Goal: Task Accomplishment & Management: Complete application form

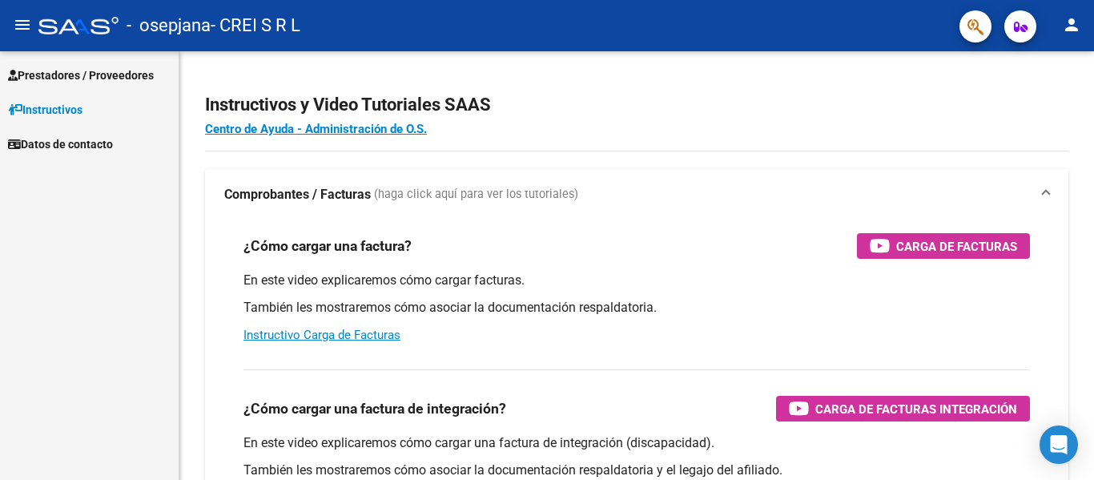
click at [123, 70] on span "Prestadores / Proveedores" at bounding box center [81, 75] width 146 height 18
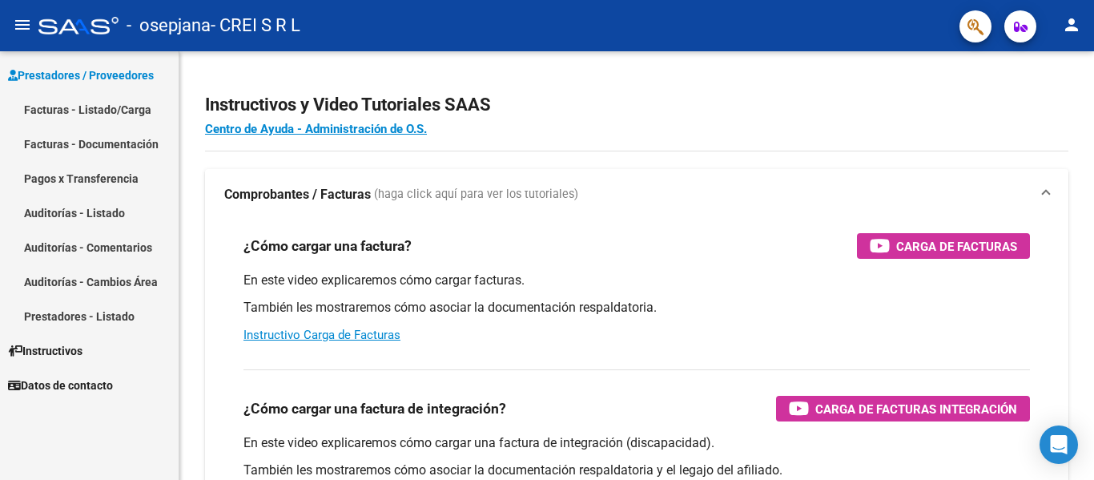
click at [125, 102] on link "Facturas - Listado/Carga" at bounding box center [89, 109] width 179 height 34
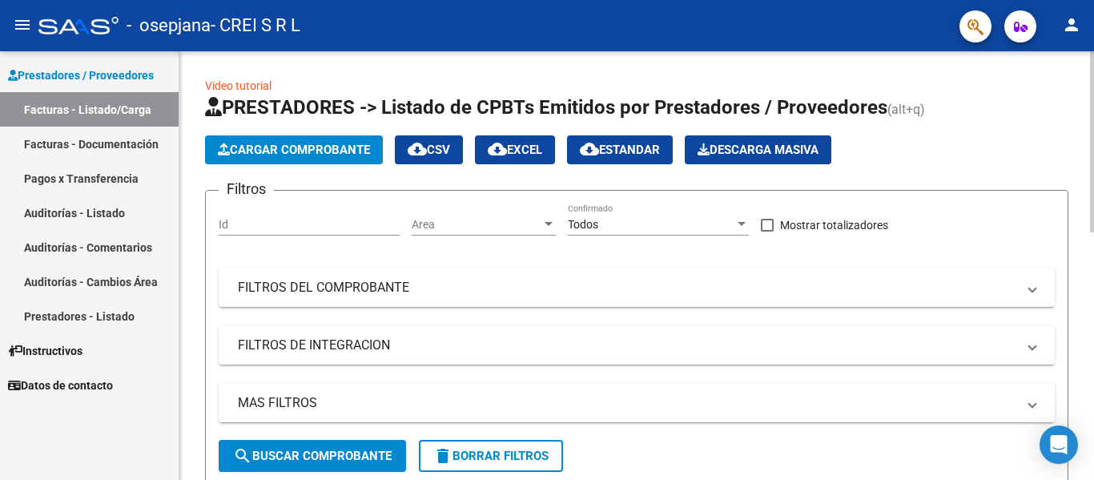
scroll to position [400, 0]
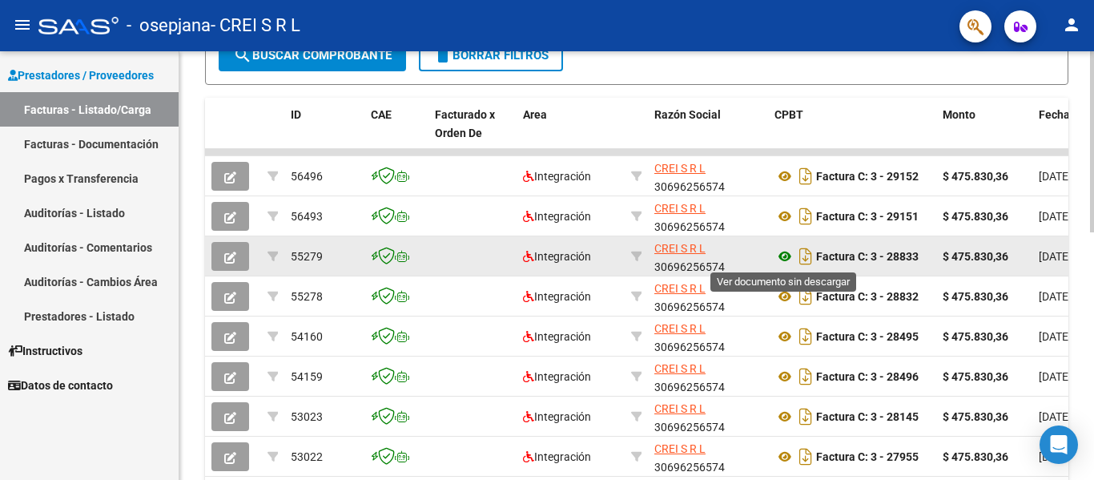
click at [787, 261] on icon at bounding box center [784, 256] width 21 height 19
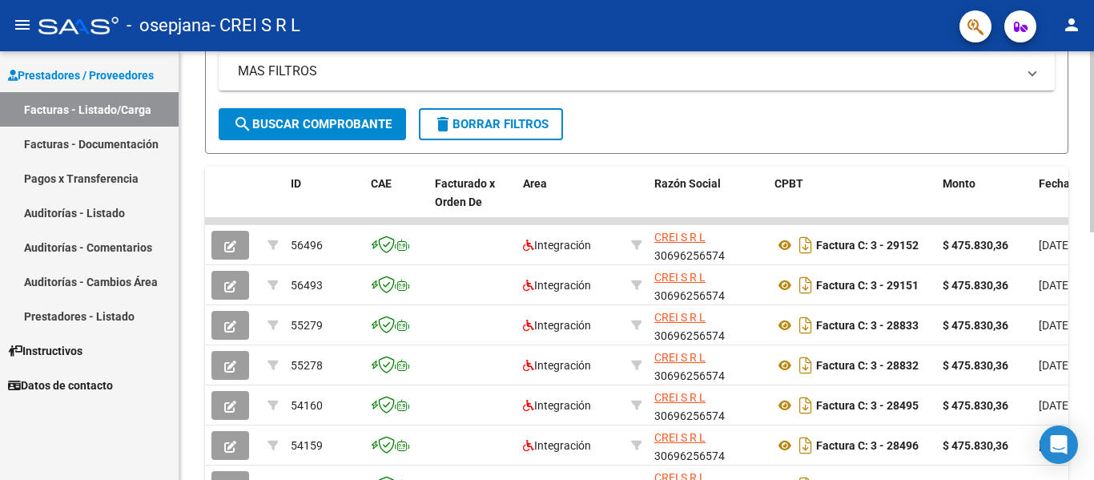
scroll to position [80, 0]
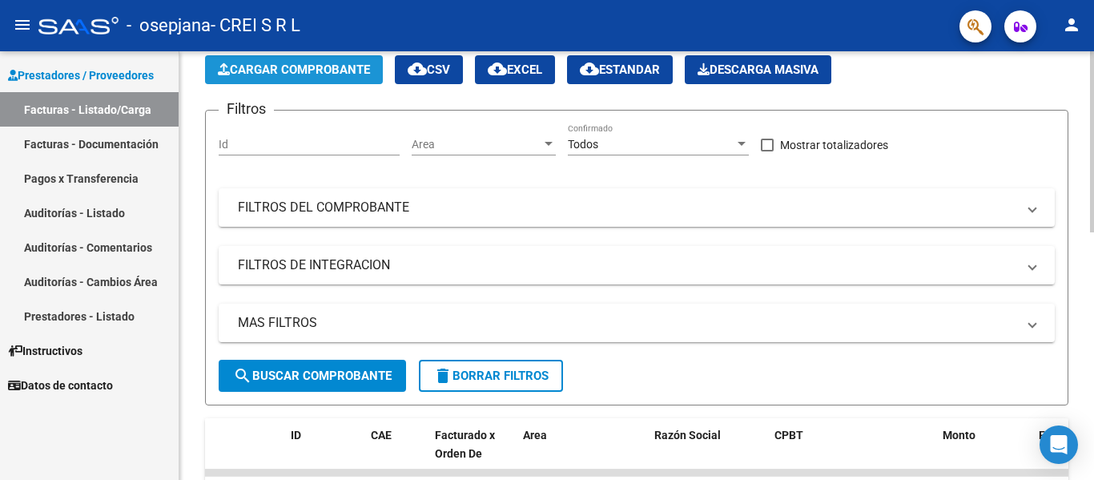
click at [335, 66] on span "Cargar Comprobante" at bounding box center [294, 69] width 152 height 14
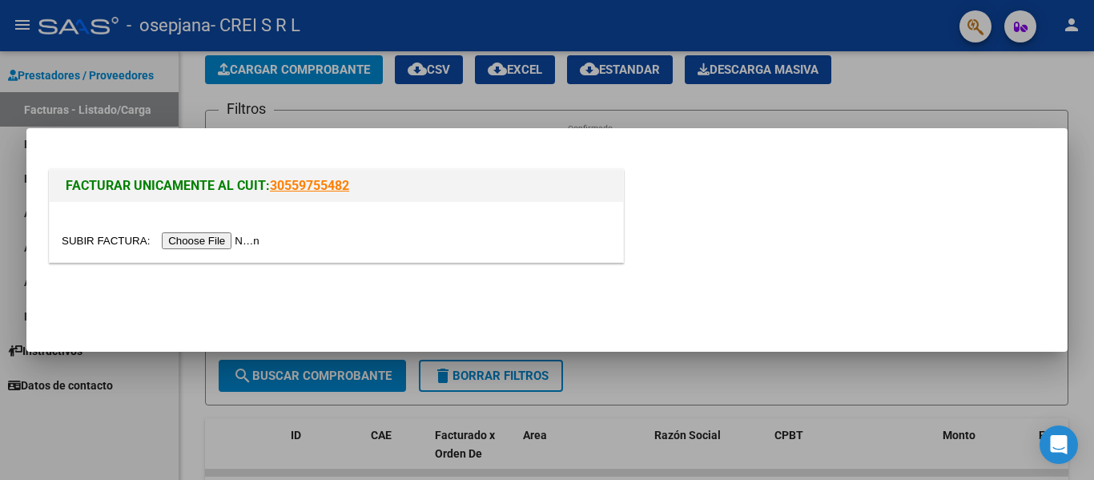
click at [213, 242] on input "file" at bounding box center [163, 240] width 203 height 17
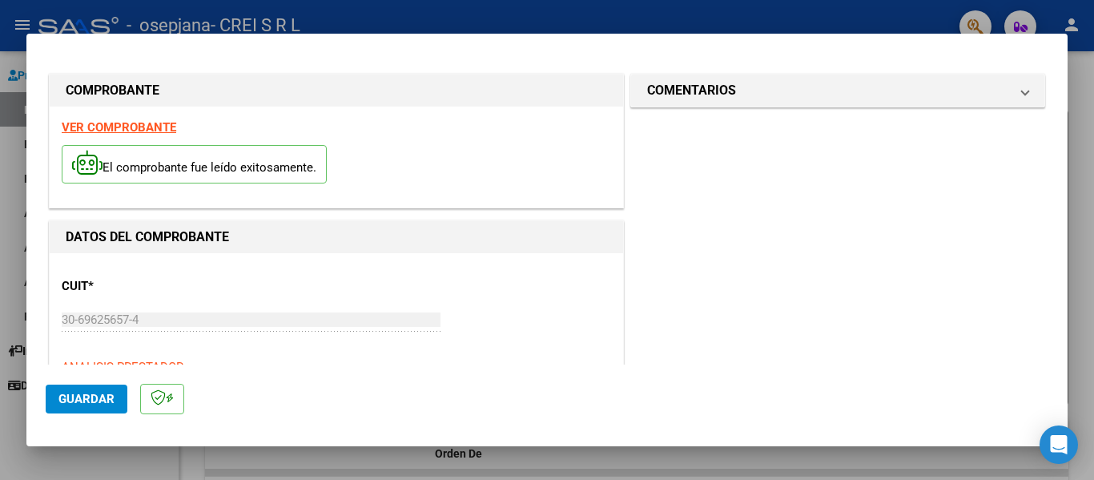
click at [188, 275] on div "CUIT * 30-69625657-4 Ingresar CUIT ANALISIS PRESTADOR" at bounding box center [336, 320] width 549 height 111
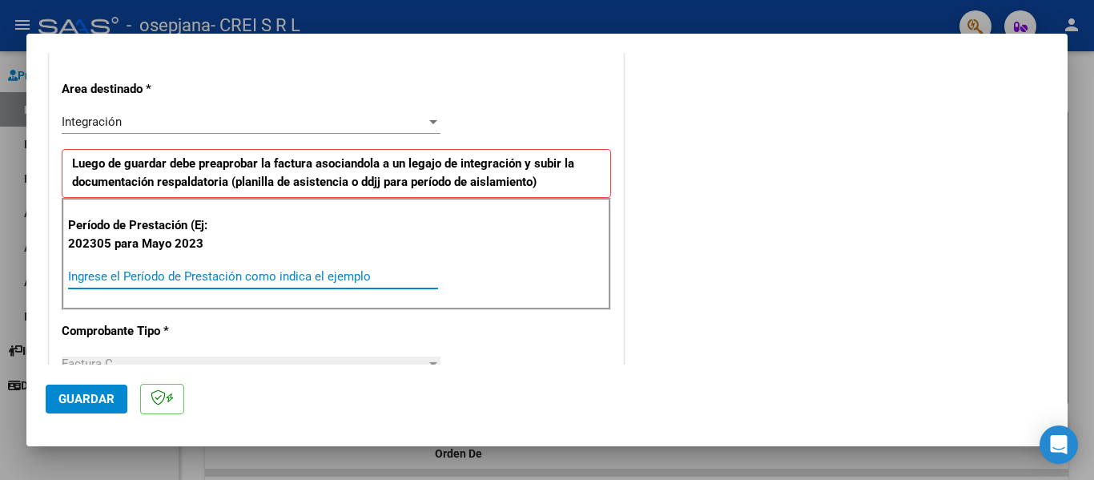
click at [251, 275] on input "Ingrese el Período de Prestación como indica el ejemplo" at bounding box center [253, 276] width 370 height 14
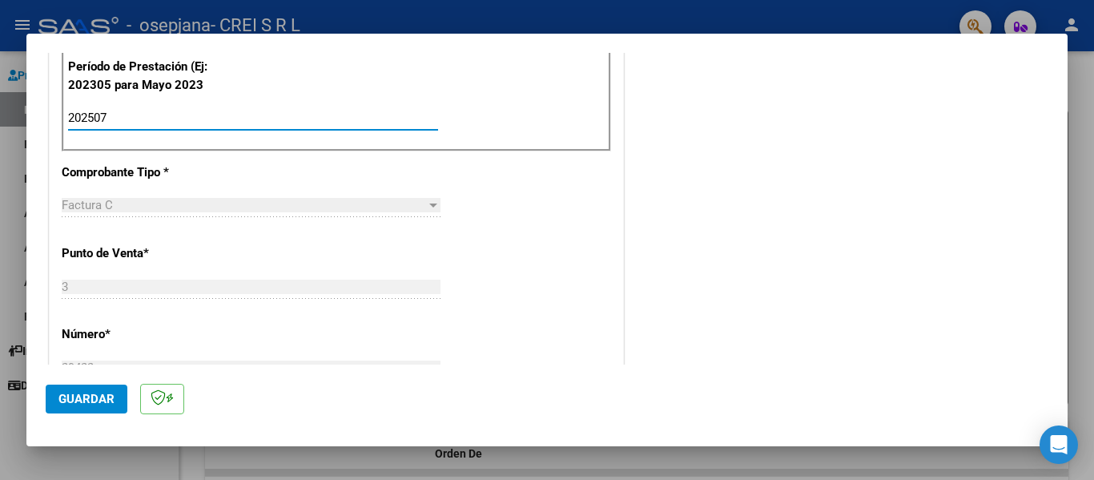
scroll to position [480, 0]
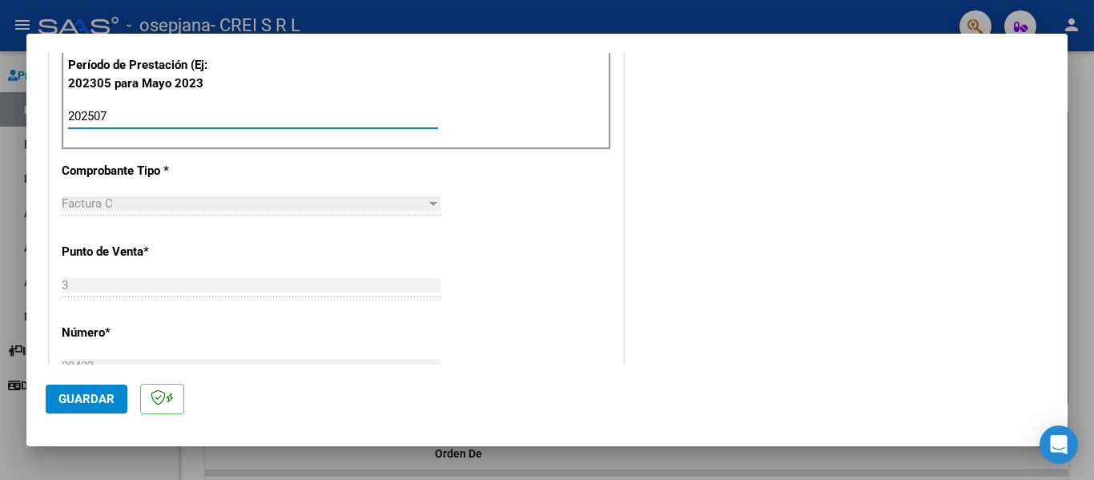
type input "202507"
click at [88, 398] on span "Guardar" at bounding box center [86, 398] width 56 height 14
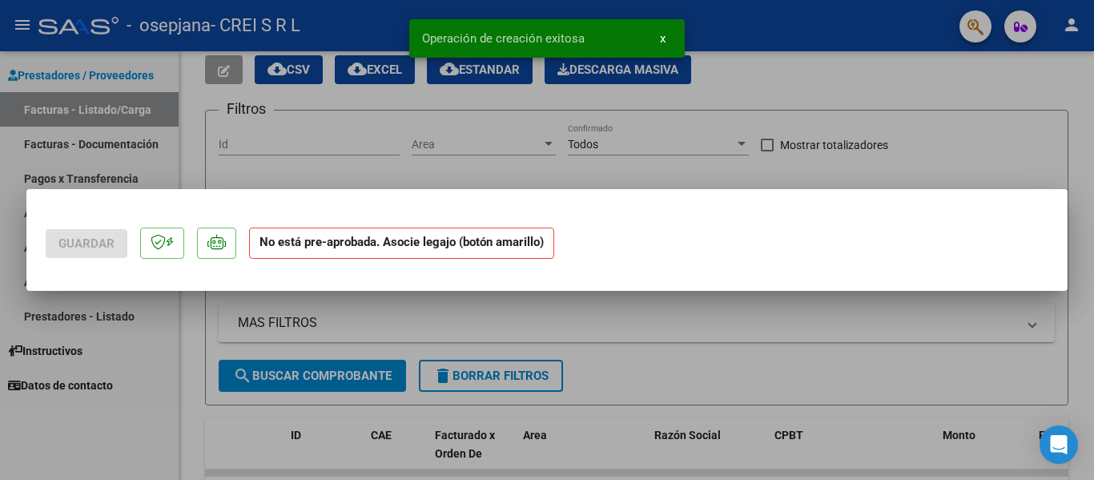
scroll to position [0, 0]
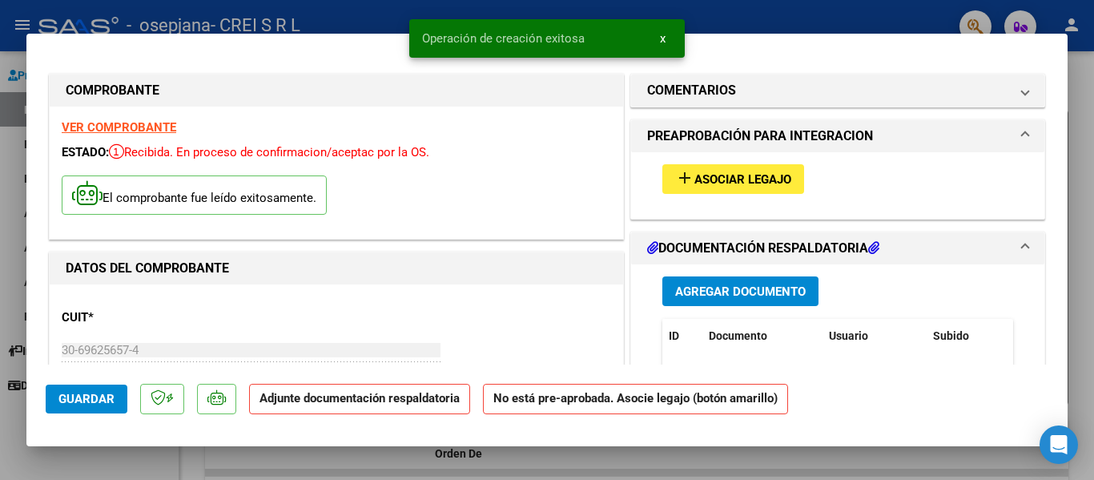
click at [771, 177] on span "Asociar Legajo" at bounding box center [742, 179] width 97 height 14
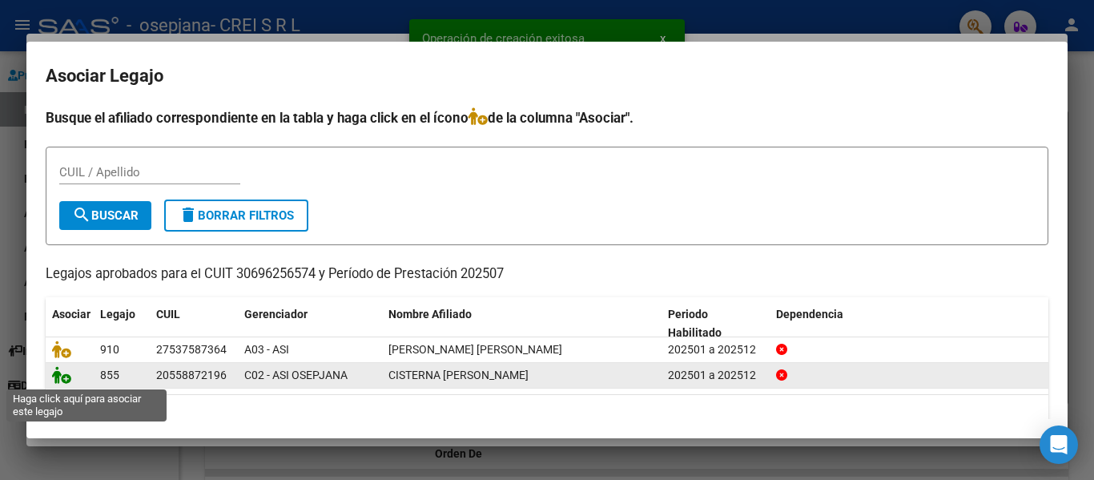
click at [60, 377] on icon at bounding box center [61, 375] width 19 height 18
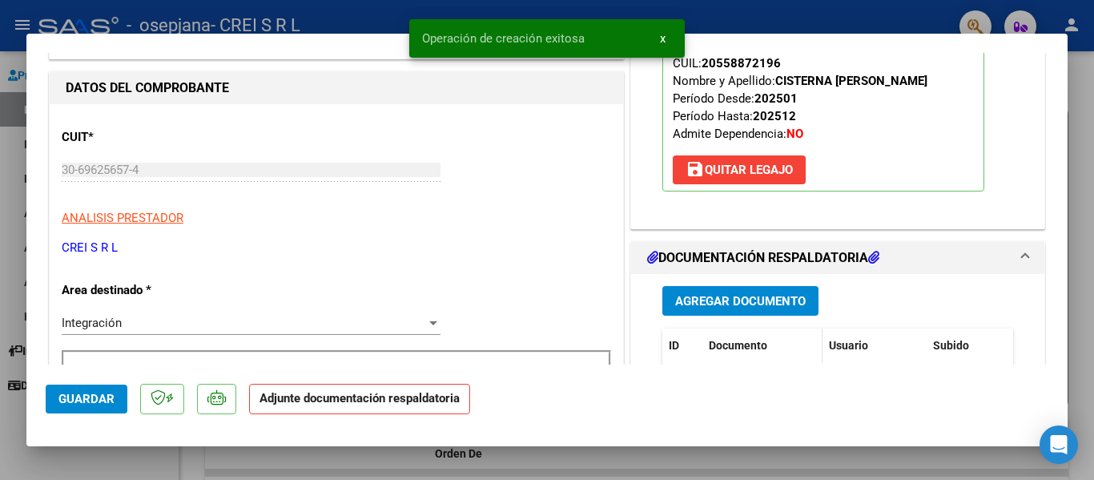
scroll to position [240, 0]
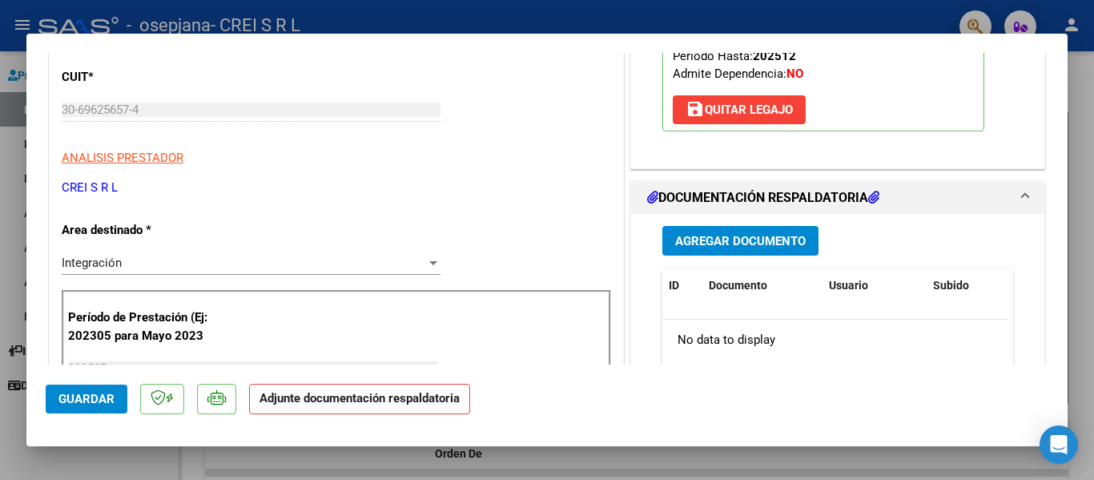
click at [732, 241] on span "Agregar Documento" at bounding box center [740, 241] width 130 height 14
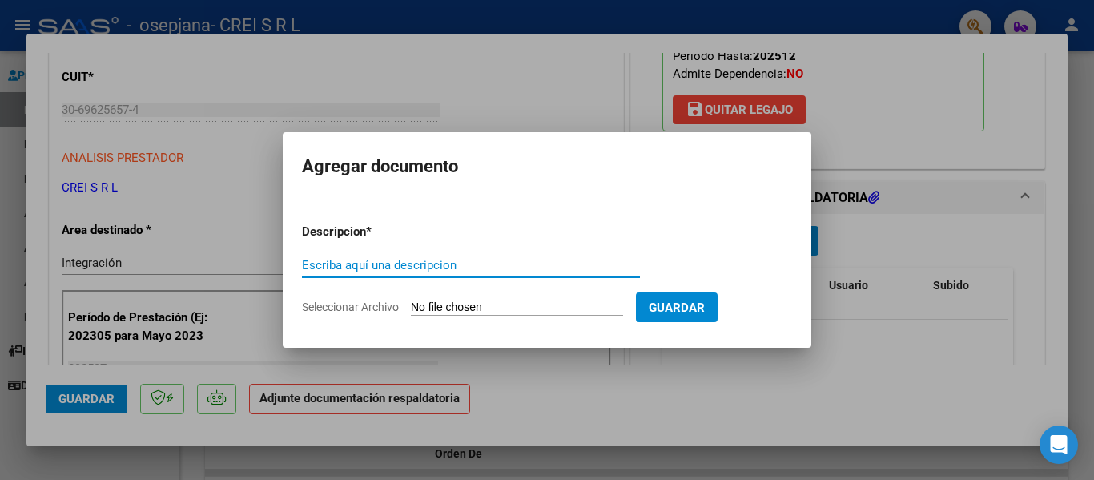
click at [485, 260] on input "Escriba aquí una descripcion" at bounding box center [471, 265] width 338 height 14
type input "PLANILLA DE ASISTENCIA"
click at [468, 309] on input "Seleccionar Archivo" at bounding box center [517, 307] width 212 height 15
type input "C:\fakepath\cisterna julio.pdf"
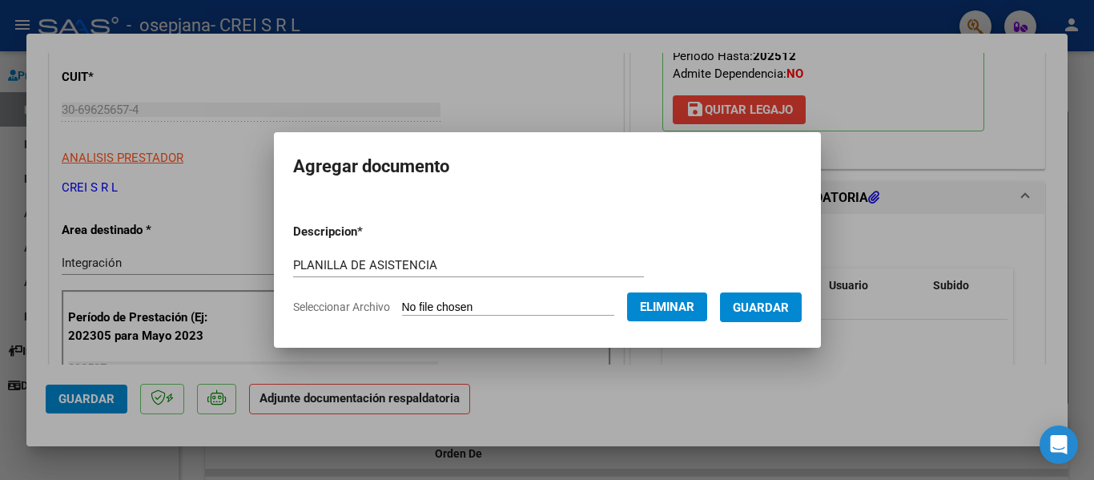
click at [769, 311] on span "Guardar" at bounding box center [760, 307] width 56 height 14
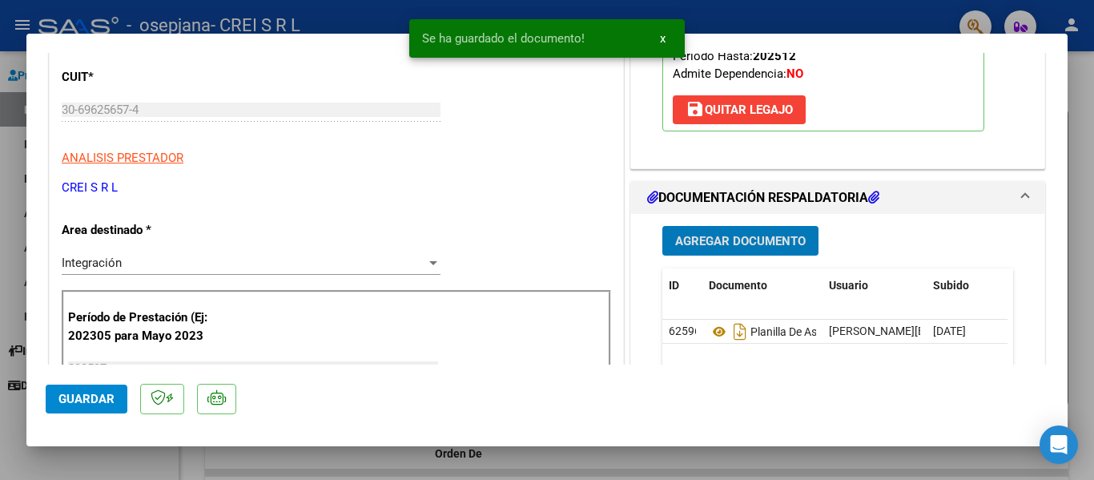
click at [757, 247] on span "Agregar Documento" at bounding box center [740, 241] width 130 height 14
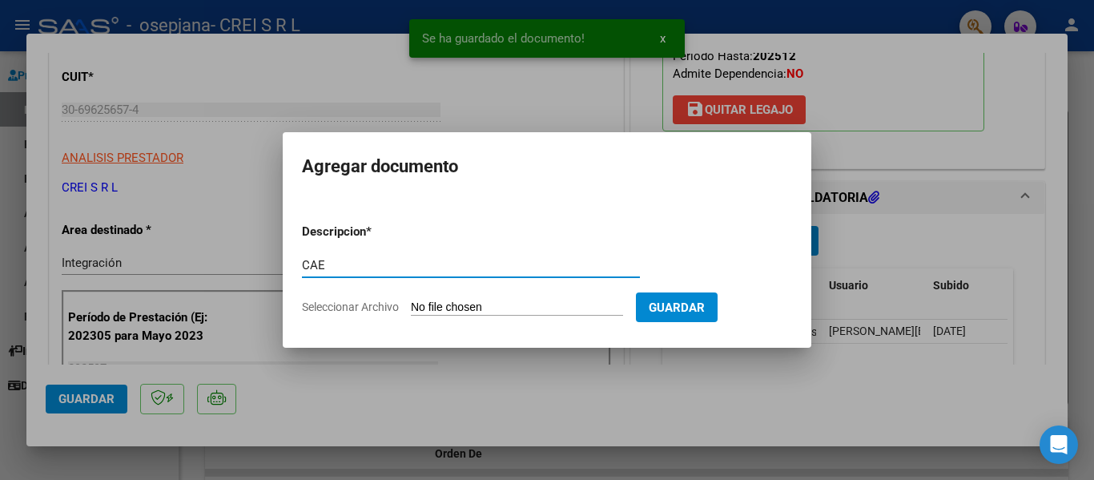
type input "CAE"
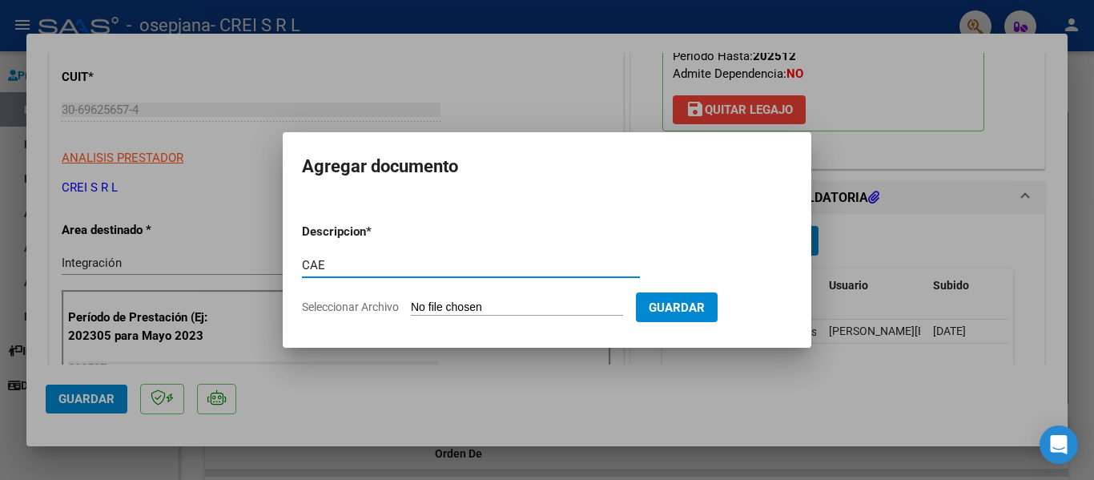
click at [499, 319] on form "Descripcion * CAE Escriba aquí una descripcion Seleccionar Archivo Guardar" at bounding box center [547, 269] width 490 height 117
click at [500, 307] on input "Seleccionar Archivo" at bounding box center [517, 307] width 212 height 15
type input "C:\fakepath\Constatación de Comprobantes _ AFIP.pdf"
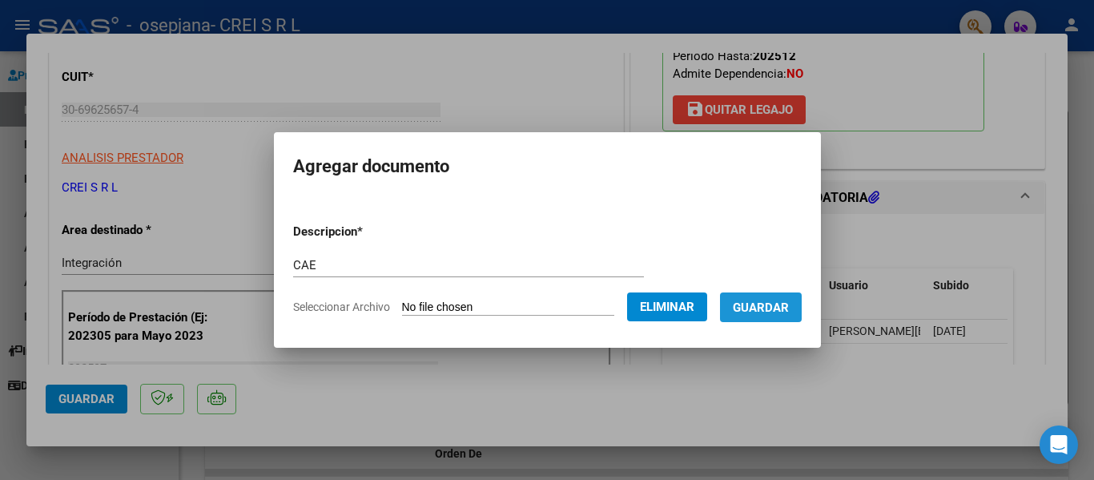
click at [778, 311] on span "Guardar" at bounding box center [760, 307] width 56 height 14
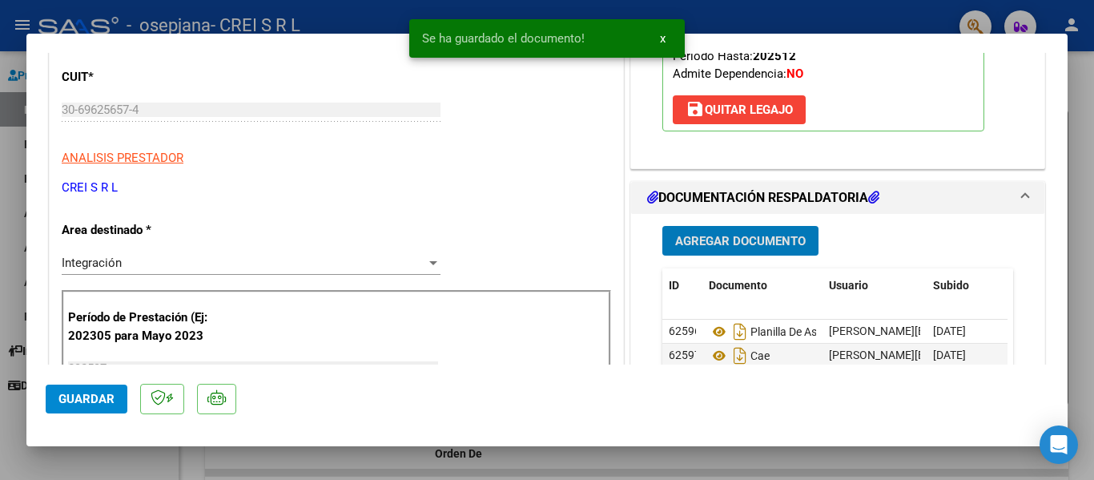
click at [761, 243] on span "Agregar Documento" at bounding box center [740, 241] width 130 height 14
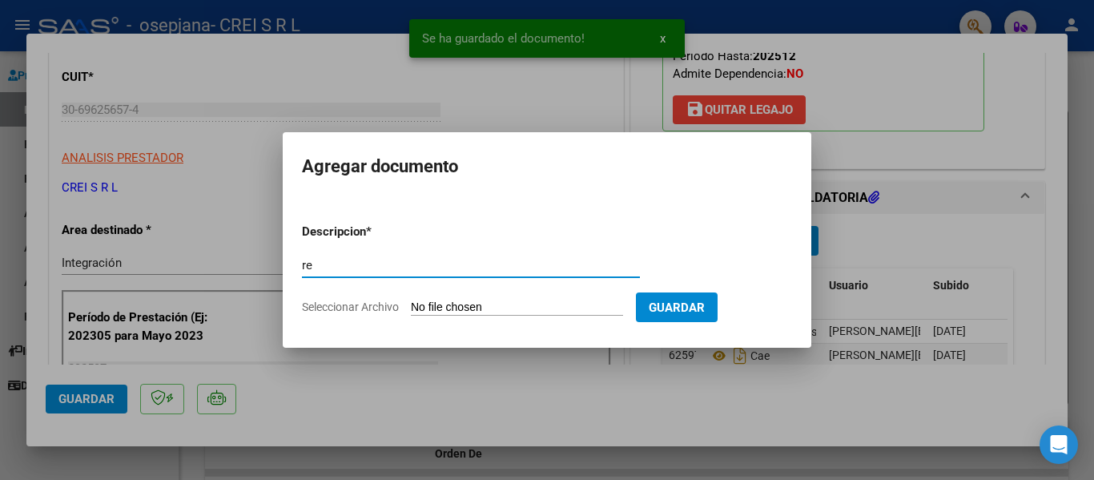
type input "r"
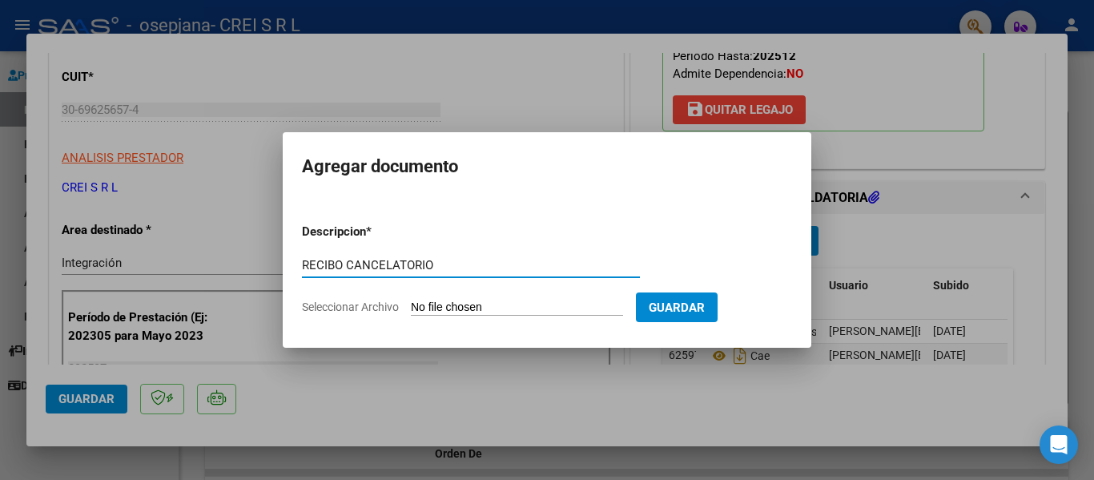
type input "RECIBO CANCELATORIO"
click at [480, 305] on input "Seleccionar Archivo" at bounding box center [517, 307] width 212 height 15
type input "C:\fakepath\RECIBO_0001-00033044.pdf"
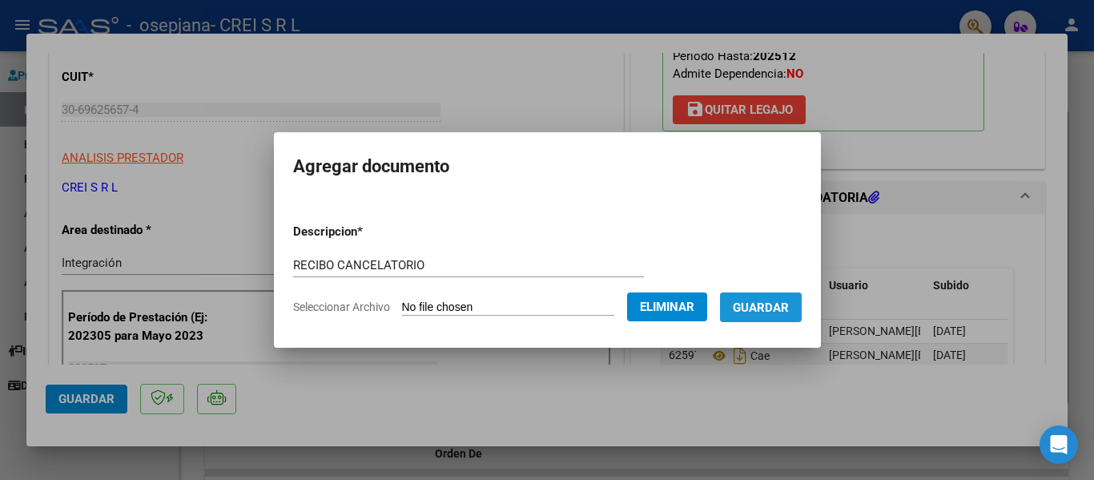
click at [779, 310] on span "Guardar" at bounding box center [760, 307] width 56 height 14
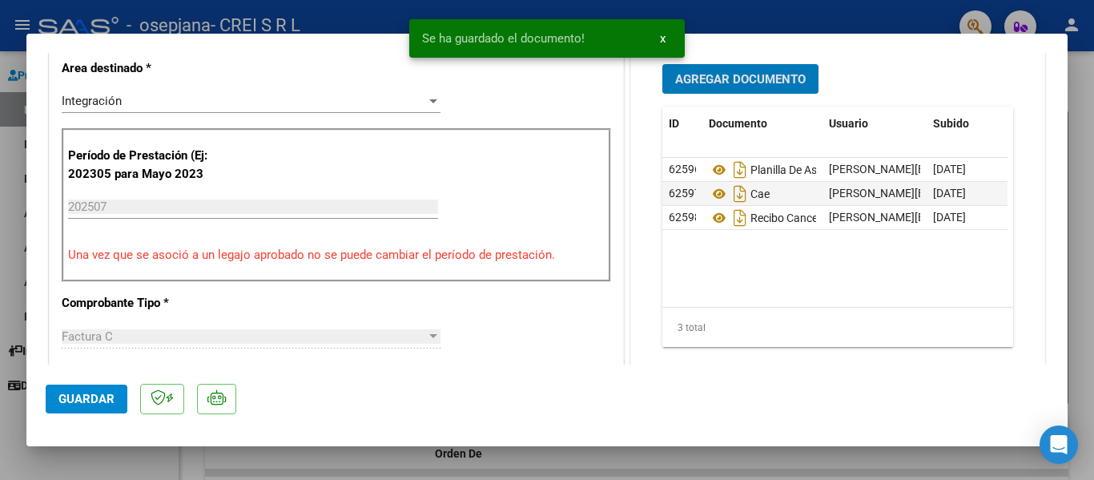
scroll to position [480, 0]
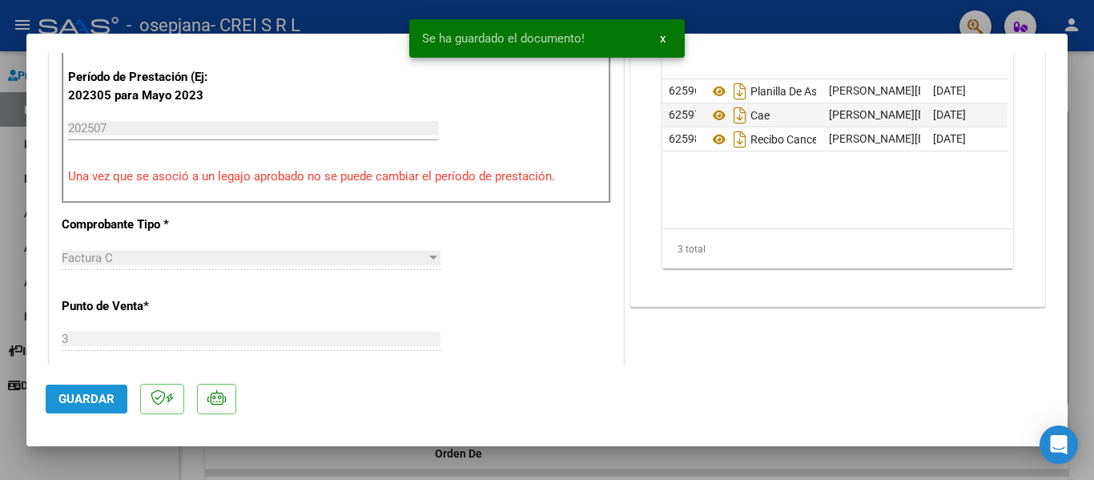
click at [85, 401] on span "Guardar" at bounding box center [86, 398] width 56 height 14
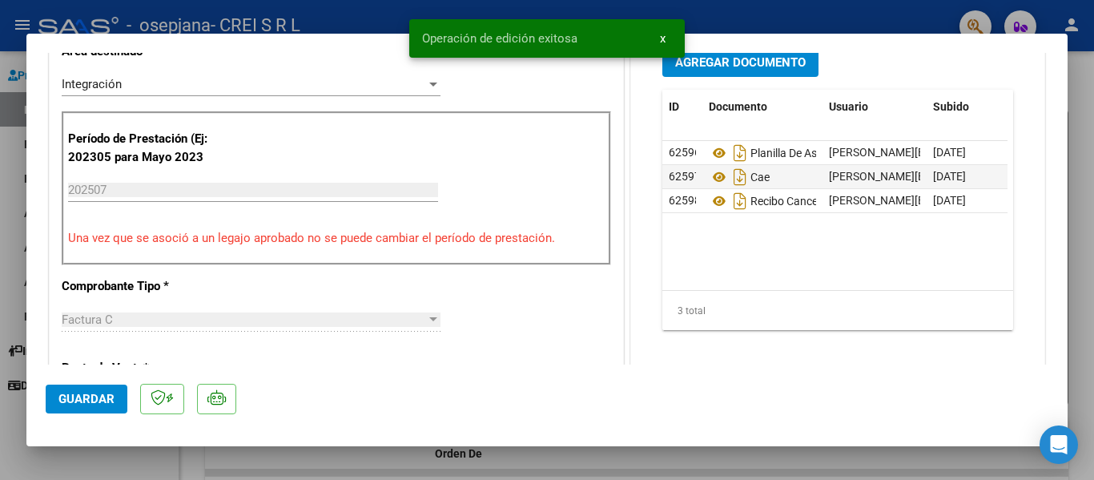
scroll to position [400, 0]
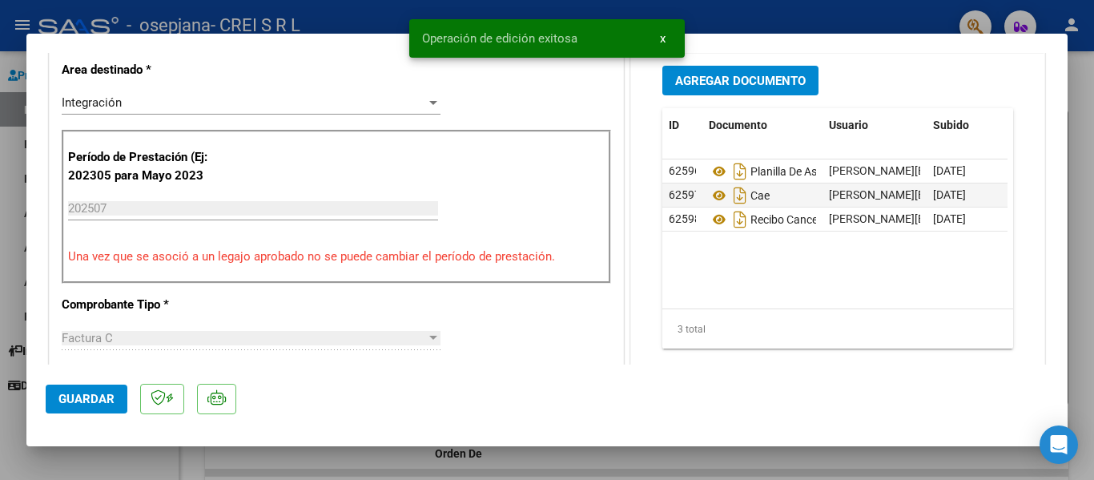
drag, startPoint x: 839, startPoint y: 11, endPoint x: 825, endPoint y: 22, distance: 17.1
click at [838, 11] on div at bounding box center [547, 240] width 1094 height 480
type input "$ 0,00"
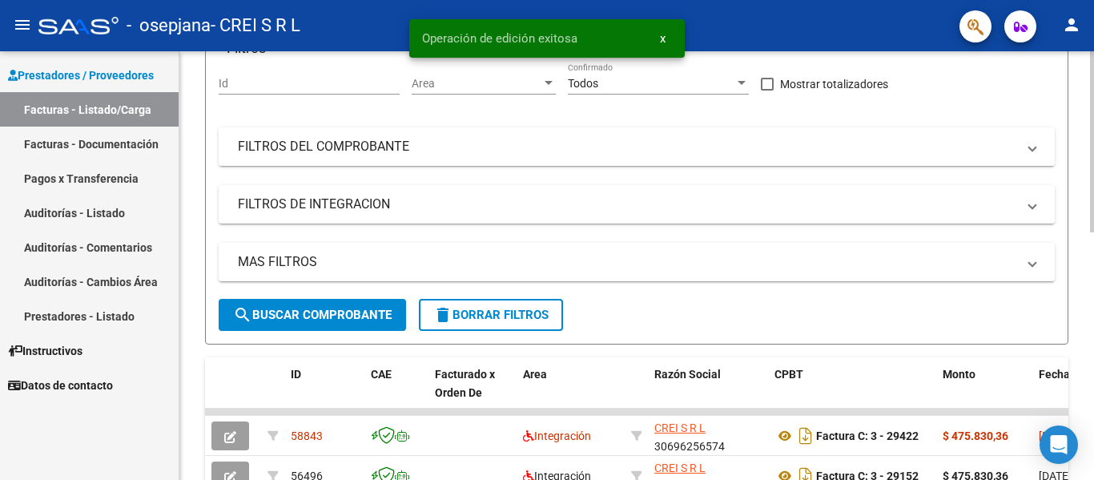
scroll to position [240, 0]
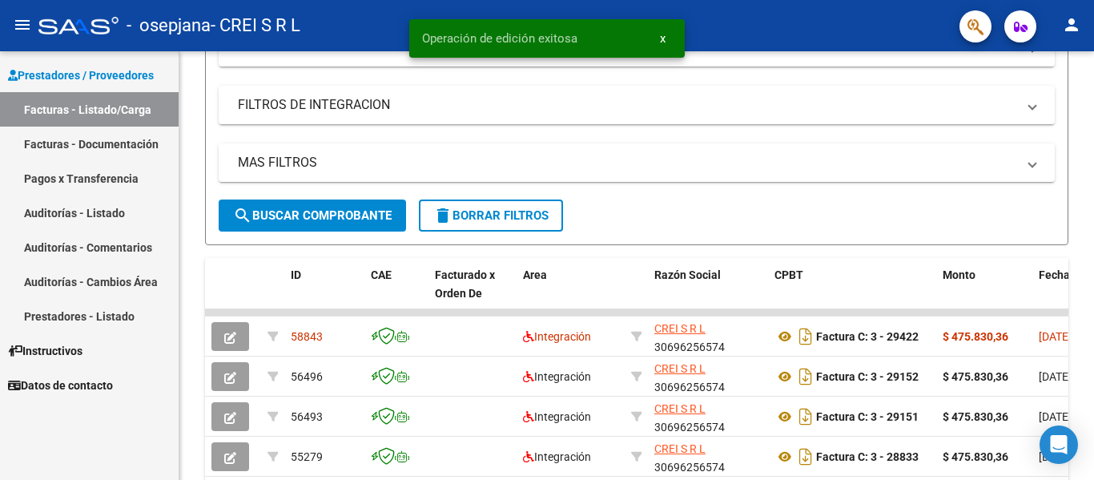
click at [80, 144] on link "Facturas - Documentación" at bounding box center [89, 143] width 179 height 34
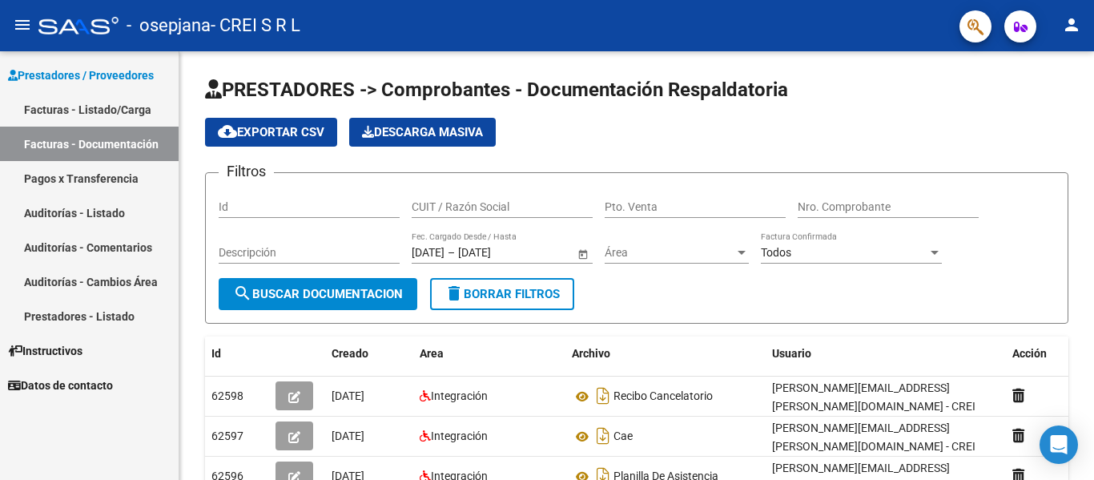
drag, startPoint x: 66, startPoint y: 103, endPoint x: 155, endPoint y: 129, distance: 92.5
click at [67, 103] on link "Facturas - Listado/Carga" at bounding box center [89, 109] width 179 height 34
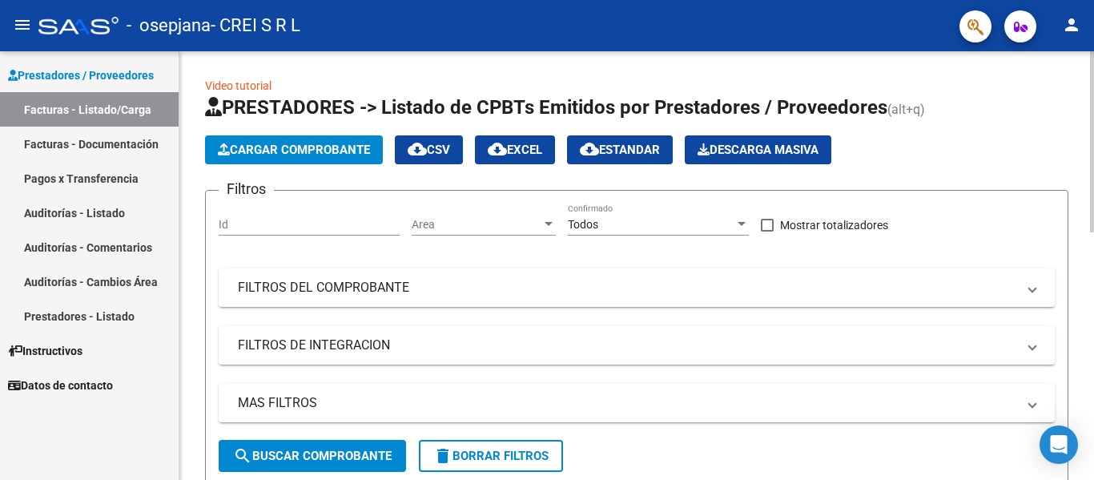
click at [319, 154] on span "Cargar Comprobante" at bounding box center [294, 149] width 152 height 14
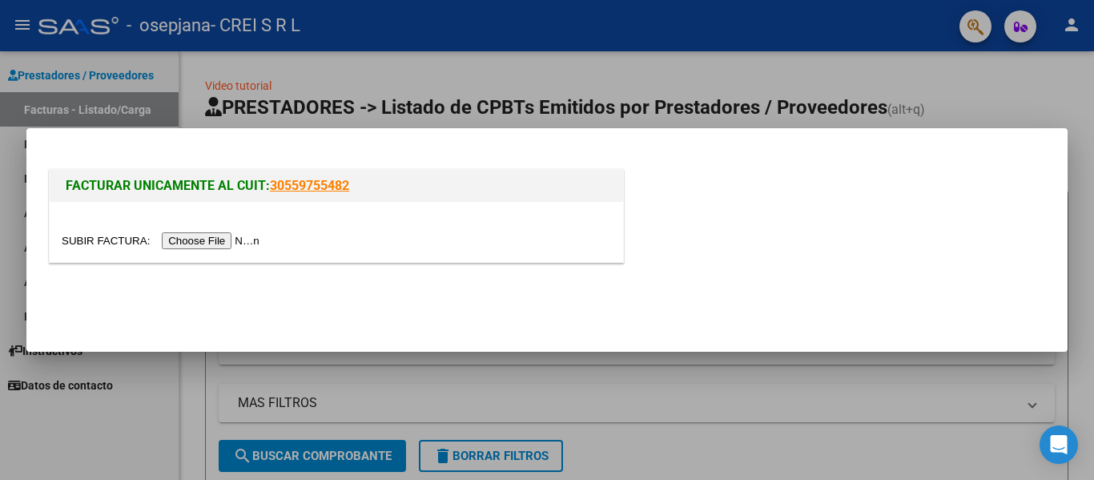
click at [206, 239] on input "file" at bounding box center [163, 240] width 203 height 17
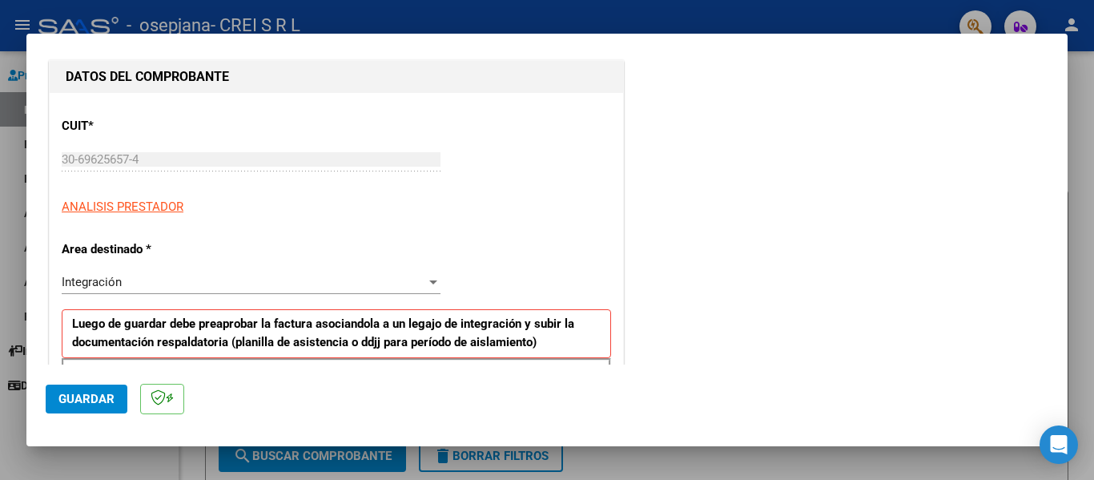
scroll to position [320, 0]
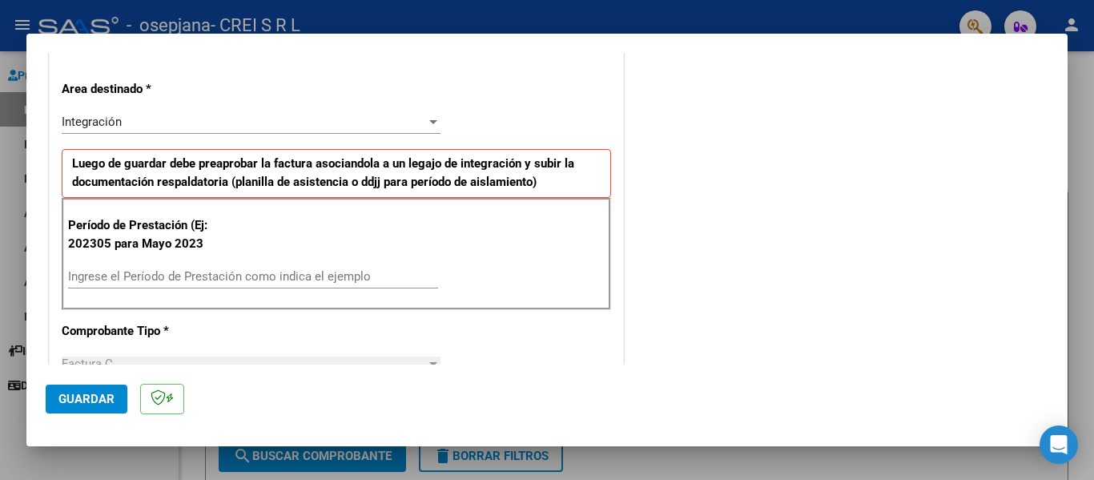
click at [214, 275] on input "Ingrese el Período de Prestación como indica el ejemplo" at bounding box center [253, 276] width 370 height 14
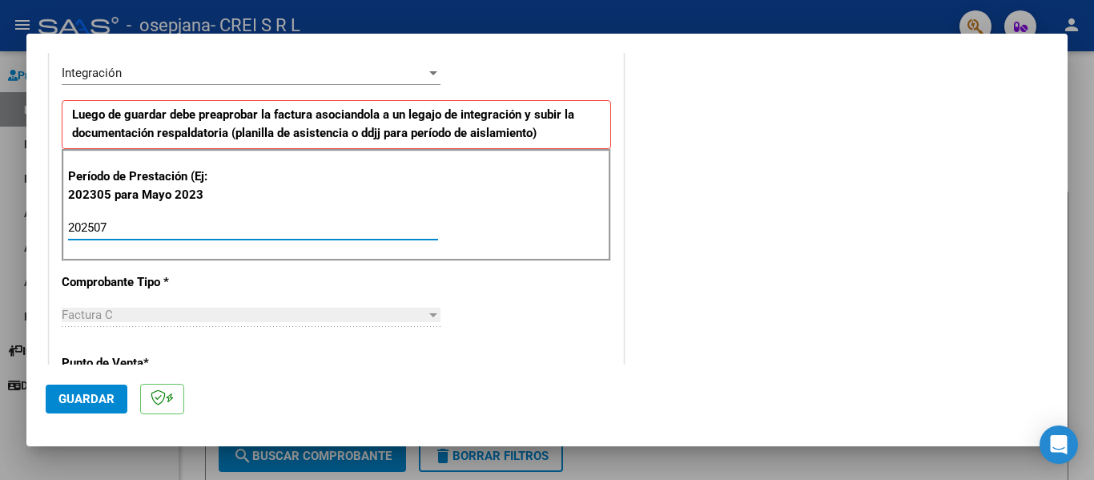
scroll to position [480, 0]
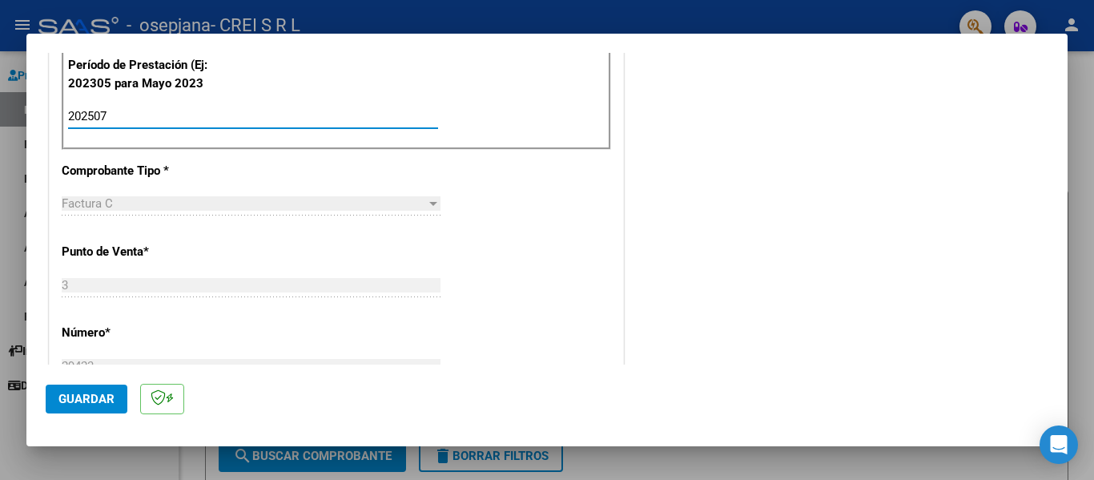
type input "202507"
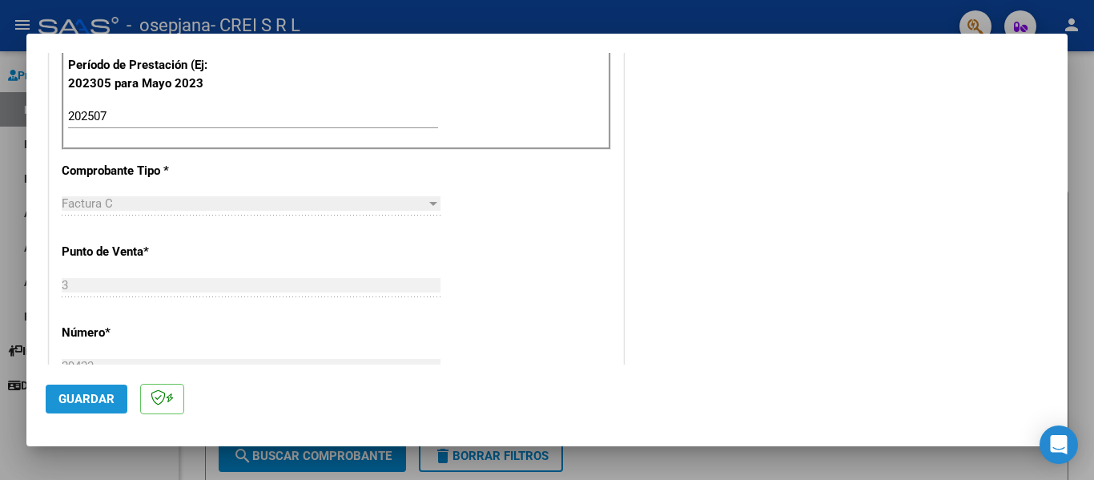
click at [87, 399] on span "Guardar" at bounding box center [86, 398] width 56 height 14
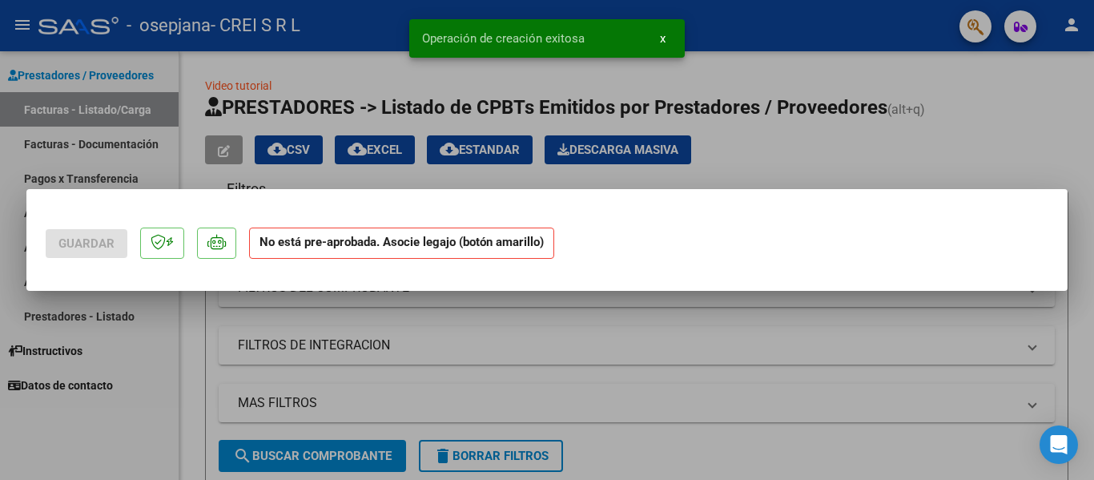
scroll to position [0, 0]
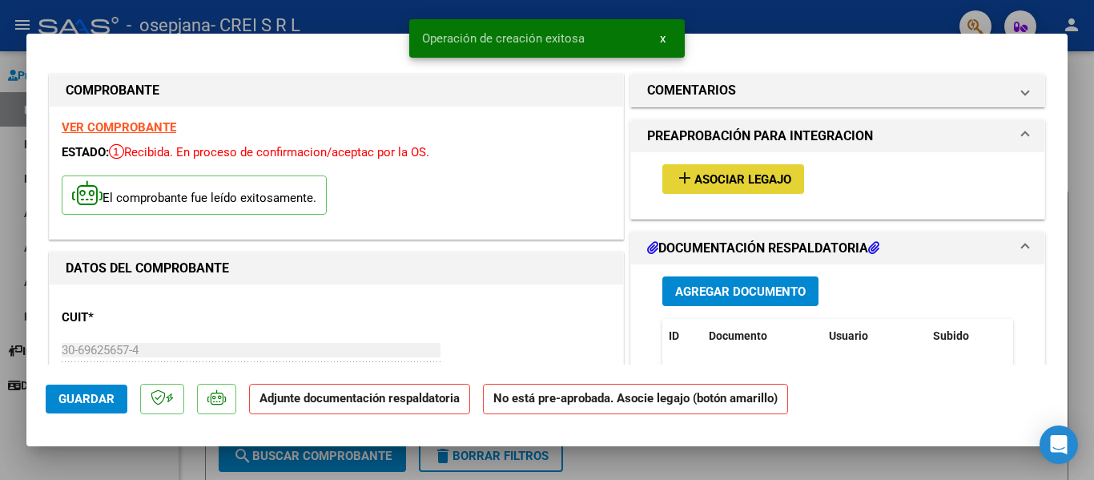
click at [769, 177] on span "Asociar Legajo" at bounding box center [742, 179] width 97 height 14
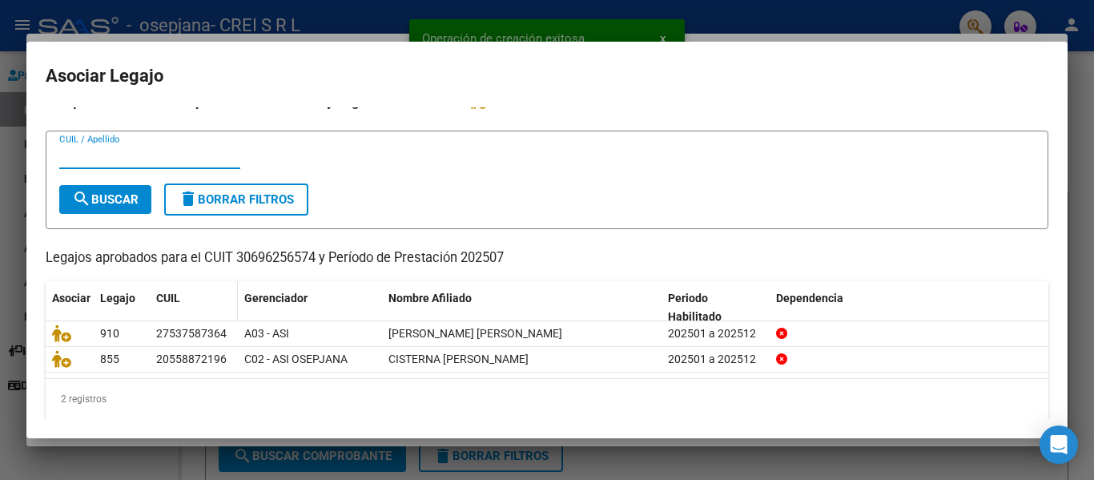
scroll to position [30, 0]
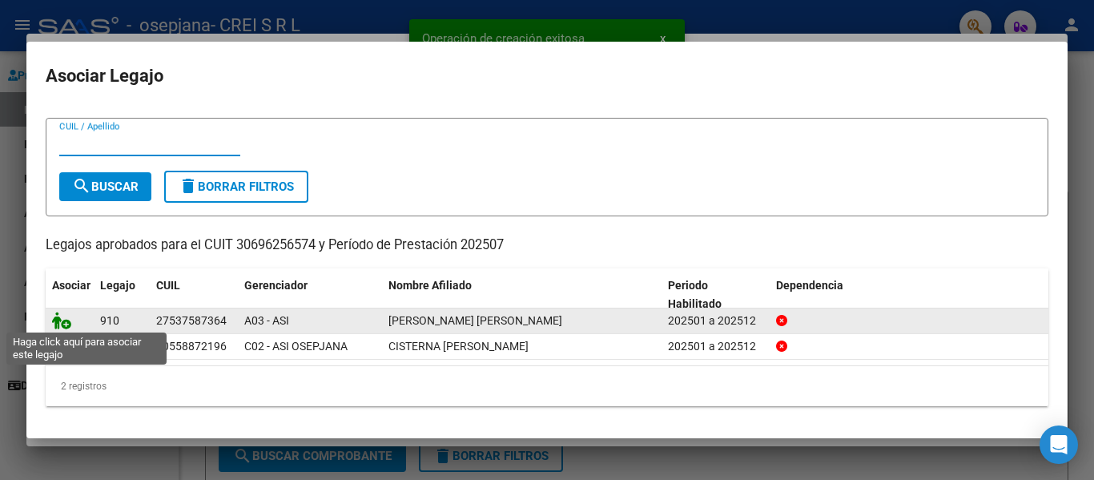
click at [62, 319] on icon at bounding box center [61, 320] width 19 height 18
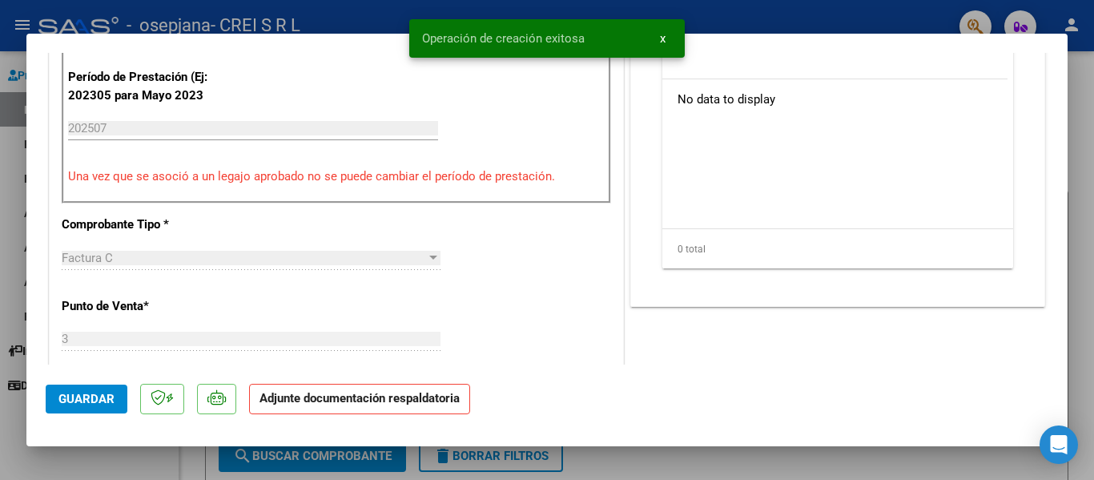
scroll to position [320, 0]
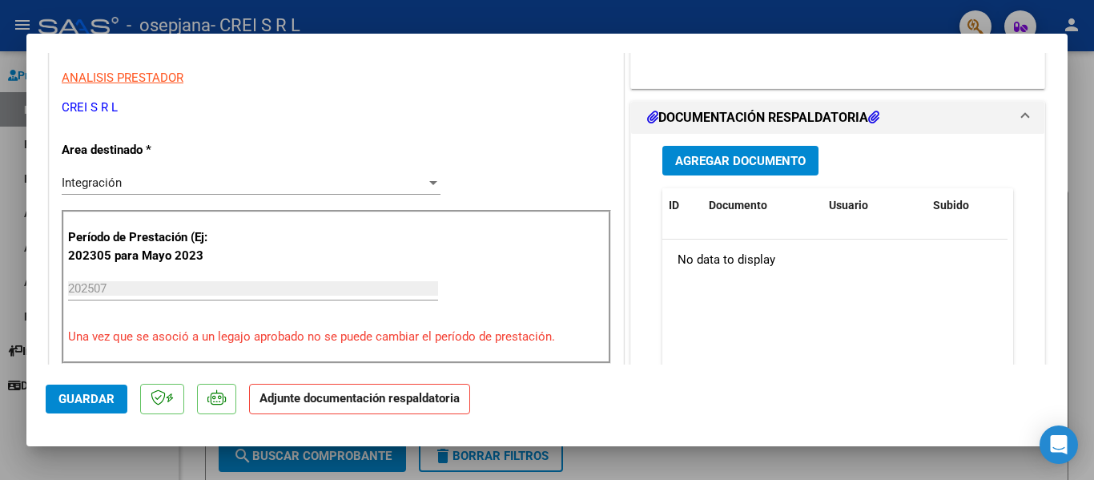
click at [744, 167] on span "Agregar Documento" at bounding box center [740, 161] width 130 height 14
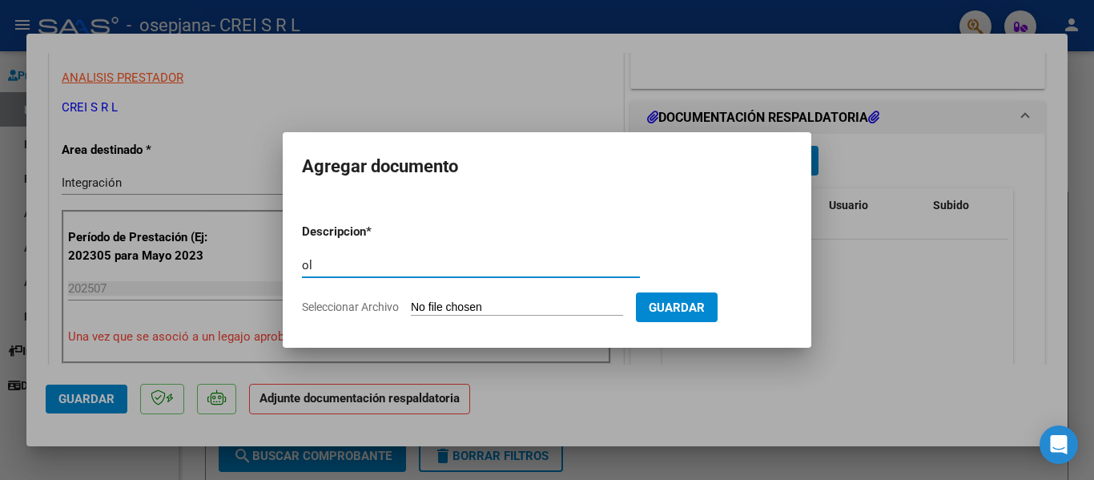
type input "o"
type input "PLANILLA DE ASISTENCIA"
click at [482, 309] on input "Seleccionar Archivo" at bounding box center [517, 307] width 212 height 15
type input "C:\fakepath\[PERSON_NAME] .pdf"
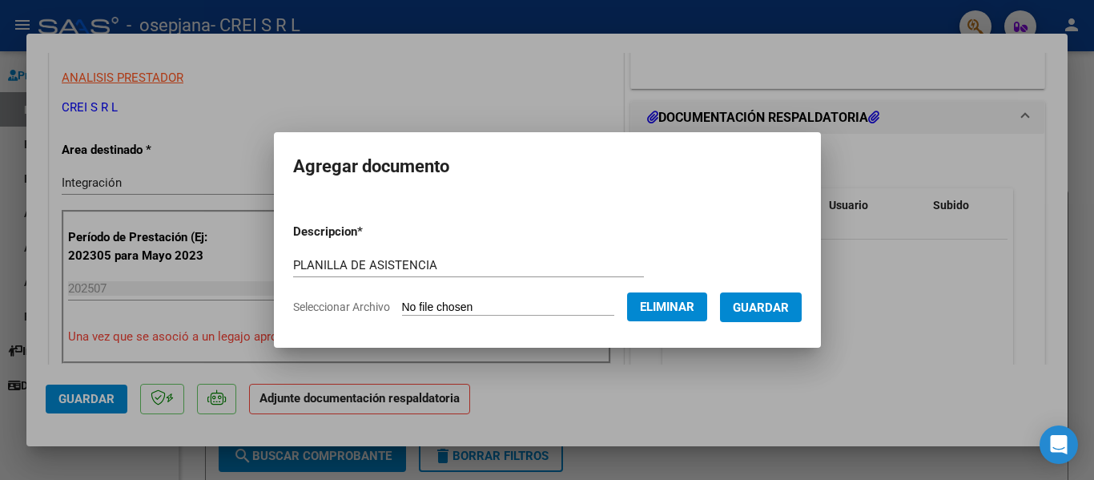
click at [773, 314] on span "Guardar" at bounding box center [760, 307] width 56 height 14
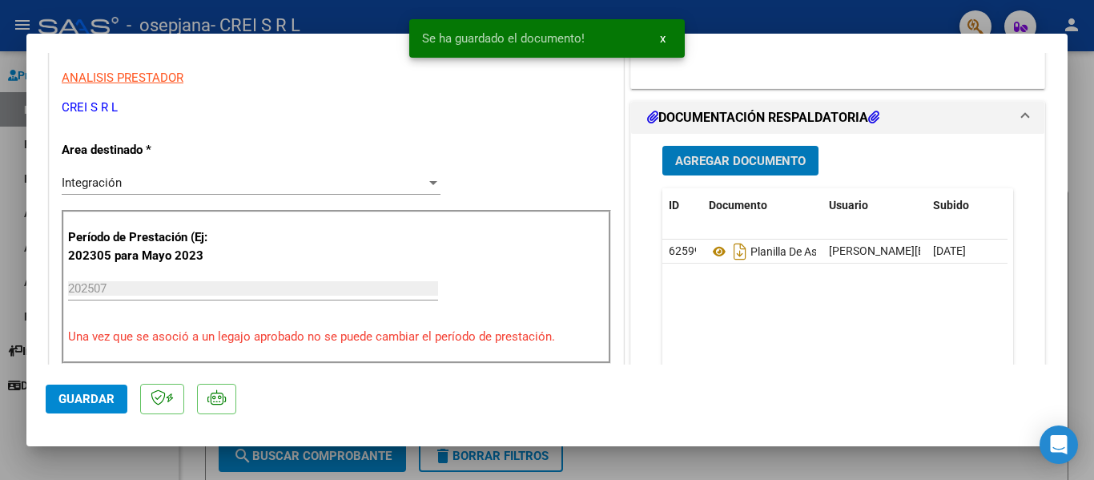
click at [696, 163] on span "Agregar Documento" at bounding box center [740, 161] width 130 height 14
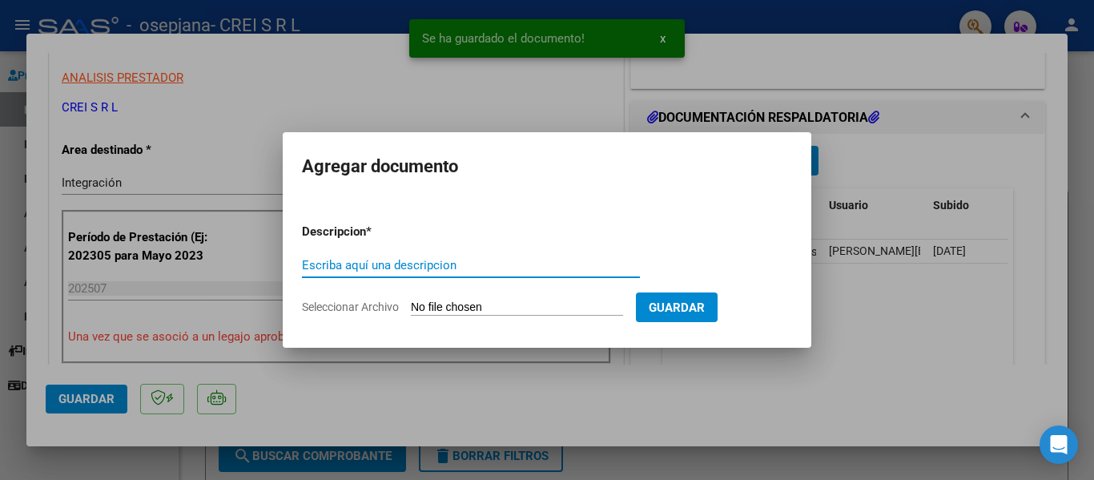
click at [442, 253] on div "Escriba aquí una descripcion" at bounding box center [471, 265] width 338 height 24
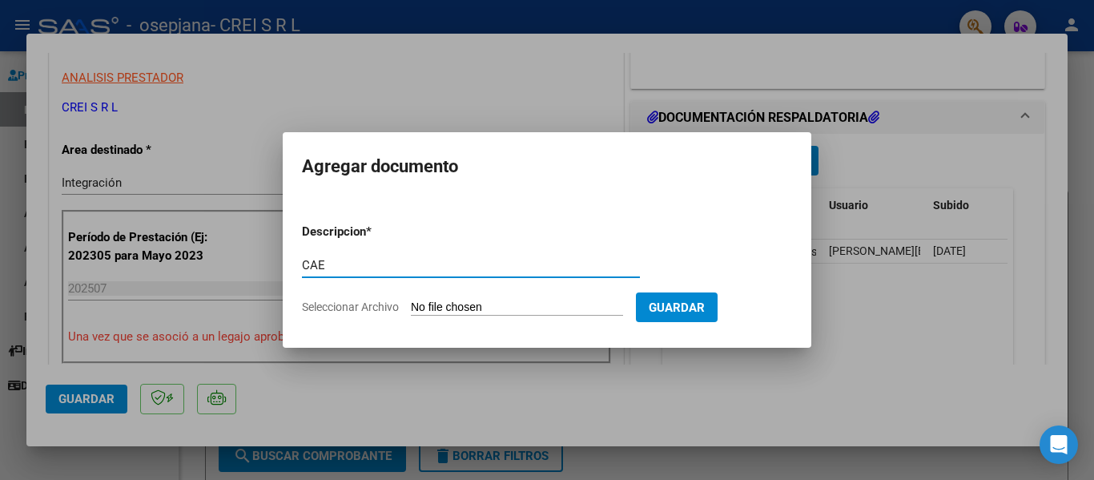
type input "CAE"
click at [541, 302] on input "Seleccionar Archivo" at bounding box center [517, 307] width 212 height 15
type input "C:\fakepath\Constatación de Comprobantes _ AFIP.pdf"
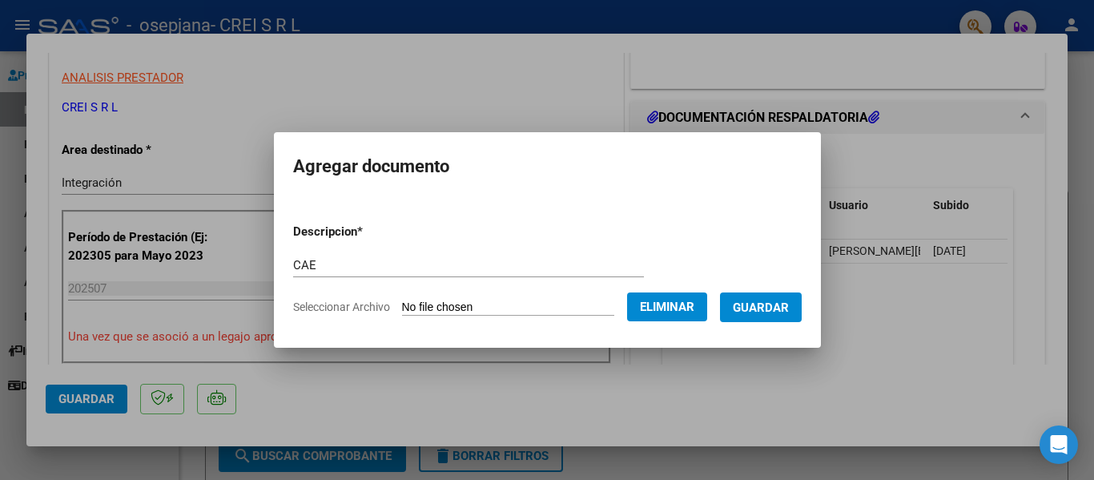
click at [758, 308] on span "Guardar" at bounding box center [760, 307] width 56 height 14
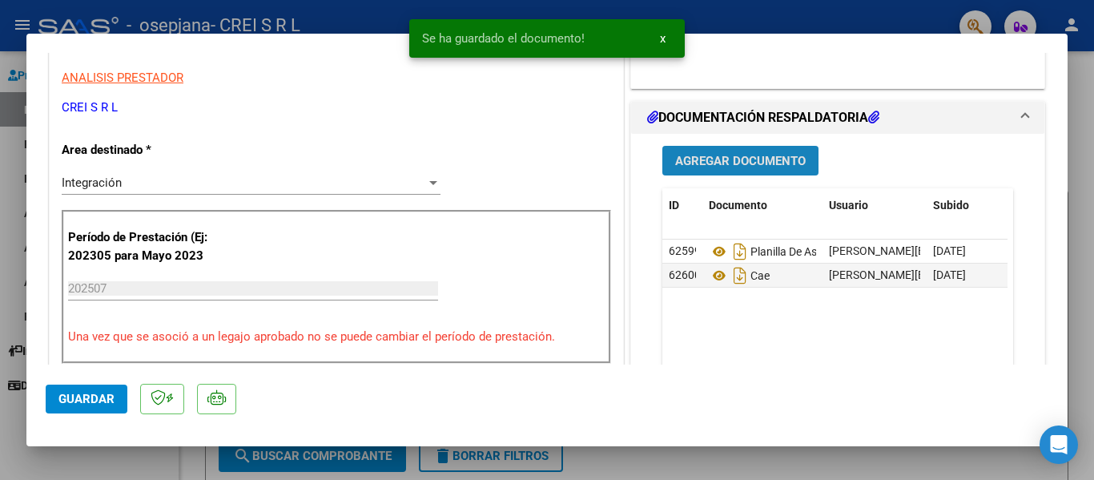
click at [730, 155] on span "Agregar Documento" at bounding box center [740, 161] width 130 height 14
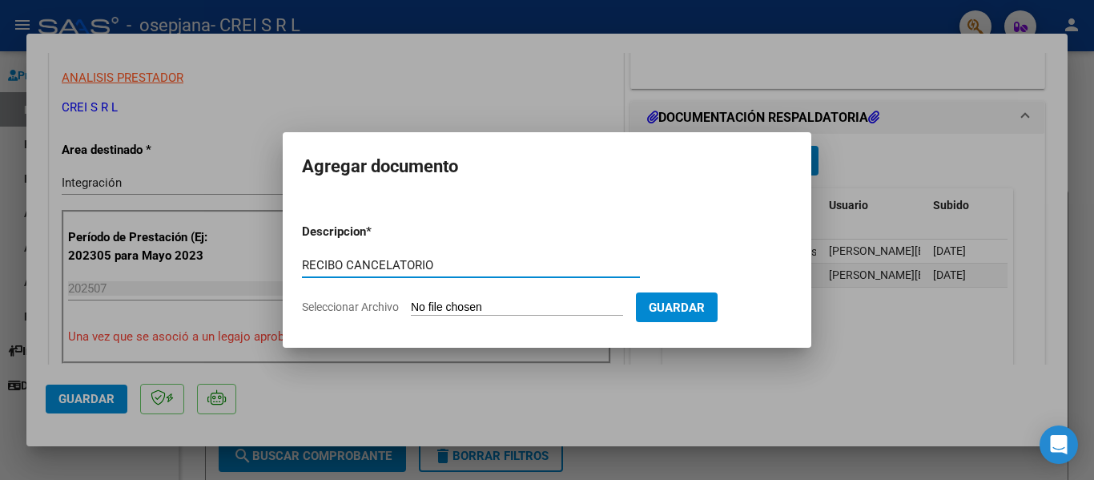
type input "RECIBO CANCELATORIO"
click at [433, 301] on input "Seleccionar Archivo" at bounding box center [517, 307] width 212 height 15
type input "C:\fakepath\RECIBO_0001-00033043.pdf"
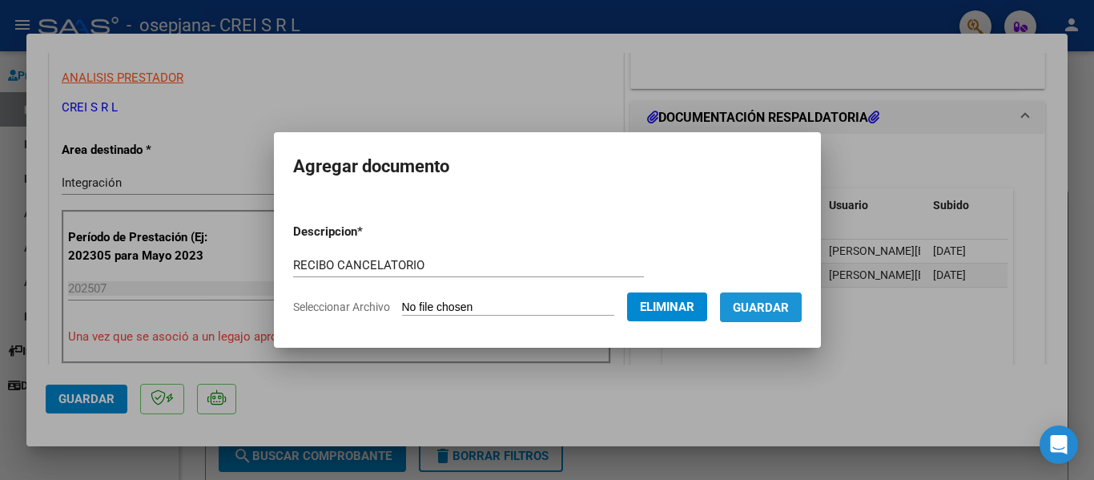
drag, startPoint x: 756, startPoint y: 307, endPoint x: 748, endPoint y: 315, distance: 11.4
click at [755, 307] on span "Guardar" at bounding box center [760, 307] width 56 height 14
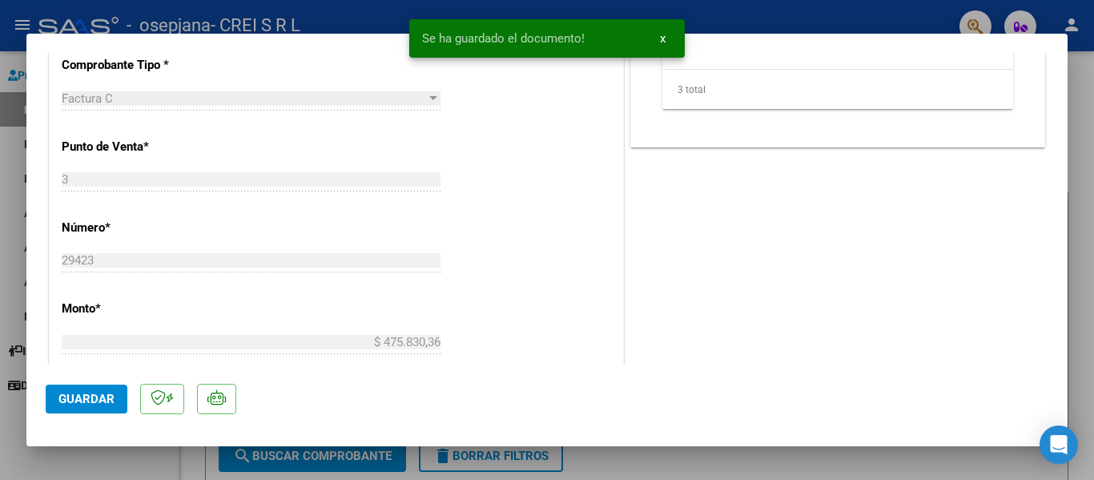
scroll to position [640, 0]
click at [78, 398] on span "Guardar" at bounding box center [86, 398] width 56 height 14
click at [93, 402] on span "Guardar" at bounding box center [86, 398] width 56 height 14
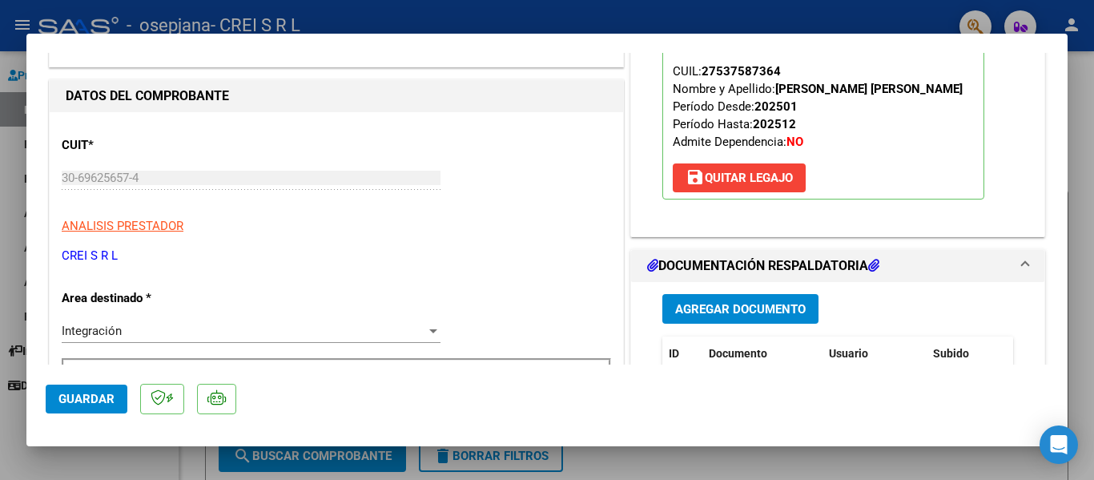
scroll to position [0, 0]
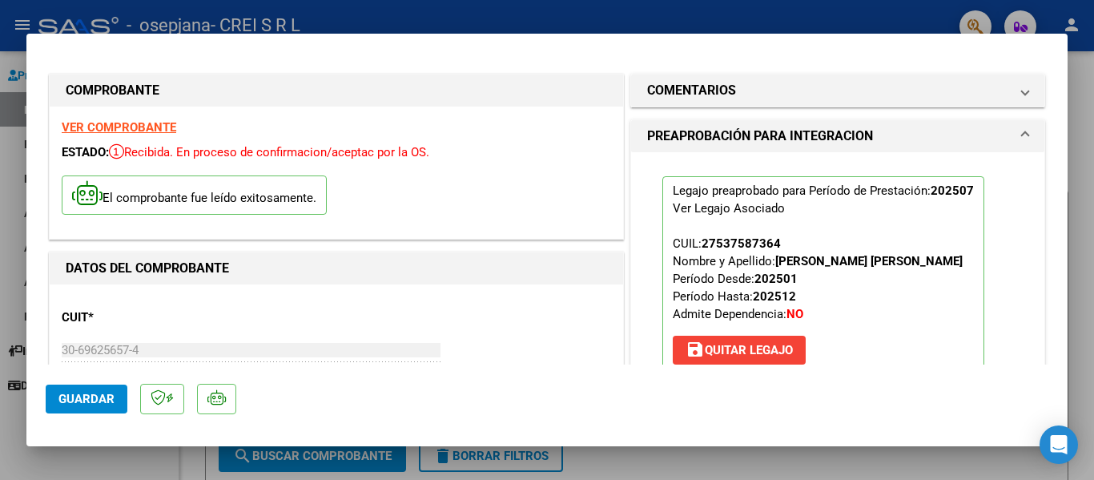
click at [474, 32] on div at bounding box center [547, 240] width 1094 height 480
type input "$ 0,00"
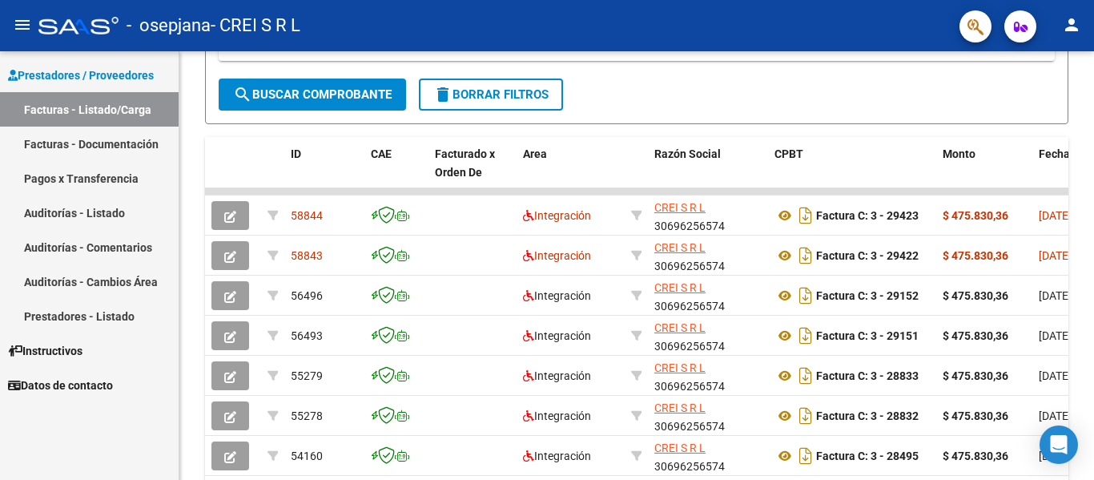
scroll to position [400, 0]
